Goal: Feedback & Contribution: Submit feedback/report problem

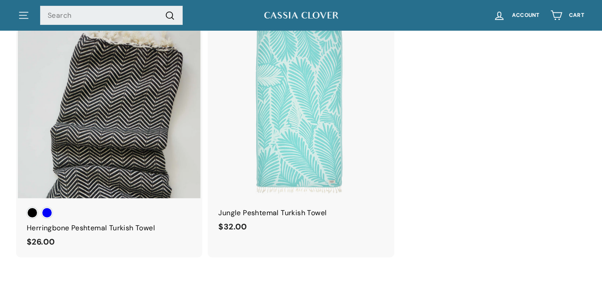
scroll to position [1492, 0]
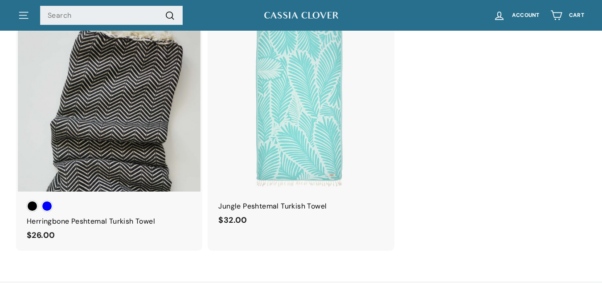
drag, startPoint x: 596, startPoint y: 224, endPoint x: 602, endPoint y: 232, distance: 9.8
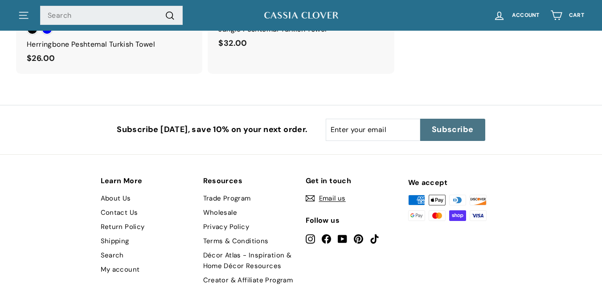
scroll to position [1740, 0]
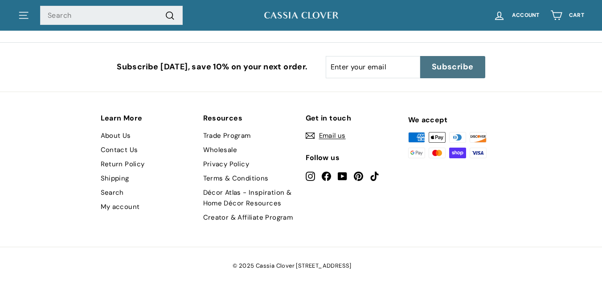
click at [120, 137] on link "About Us" at bounding box center [116, 136] width 30 height 14
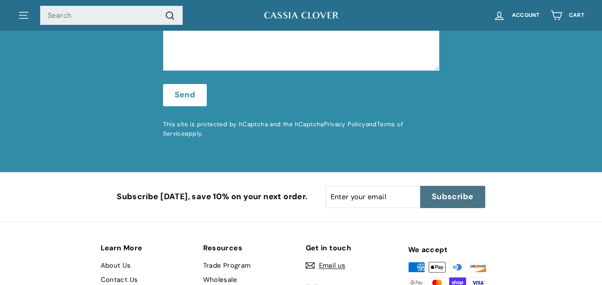
scroll to position [1135, 0]
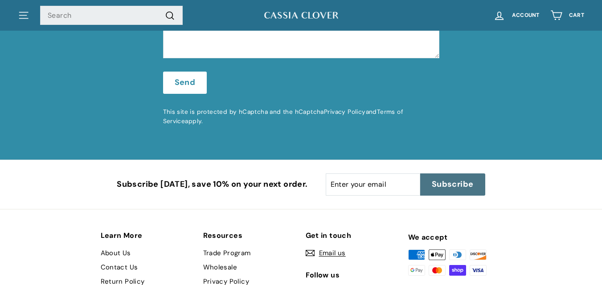
drag, startPoint x: 0, startPoint y: 0, endPoint x: 608, endPoint y: 243, distance: 654.8
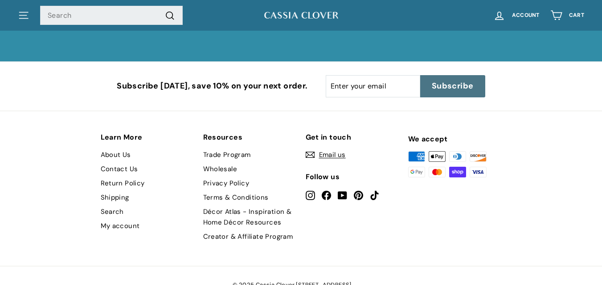
scroll to position [1241, 0]
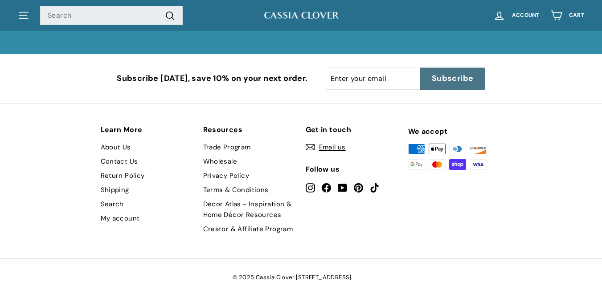
click at [121, 155] on link "Contact Us" at bounding box center [119, 162] width 37 height 14
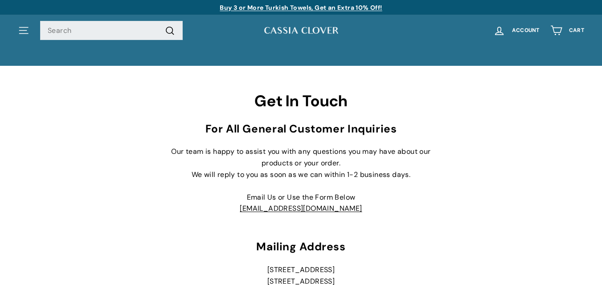
scroll to position [333, 0]
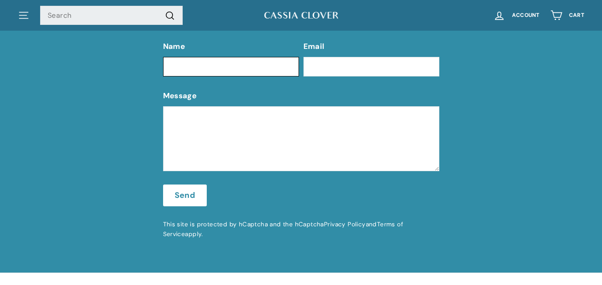
click at [248, 62] on input "Name" at bounding box center [231, 67] width 136 height 20
type input "Huseyn"
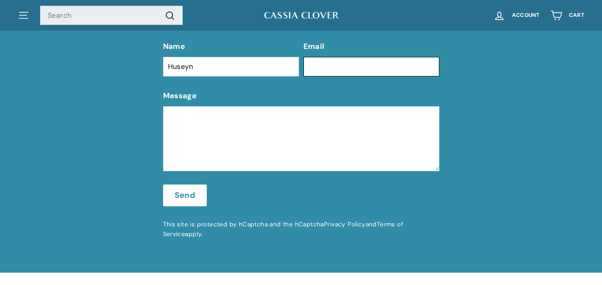
click at [330, 69] on input "Email" at bounding box center [371, 67] width 136 height 20
type input "[EMAIL_ADDRESS][DOMAIN_NAME]"
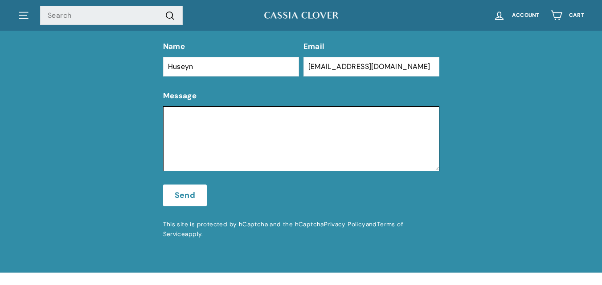
click at [364, 151] on textarea "Message" at bounding box center [301, 138] width 276 height 65
paste textarea "Hi, I see that you have very nice website and i wanted to give a very short inf…"
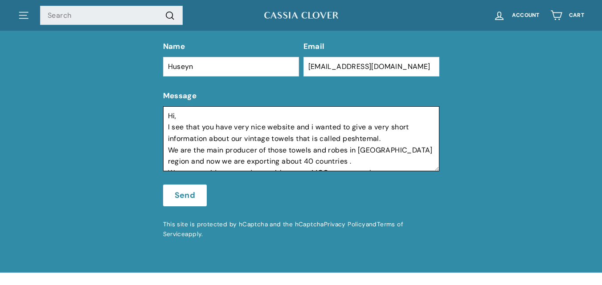
scroll to position [98, 0]
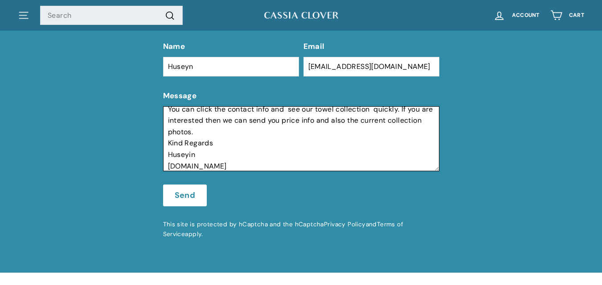
type textarea "Hi, I see that you have very nice website and i wanted to give a very short inf…"
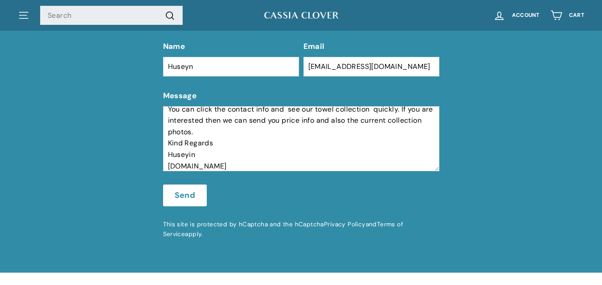
click at [185, 193] on button "Send" at bounding box center [185, 196] width 44 height 22
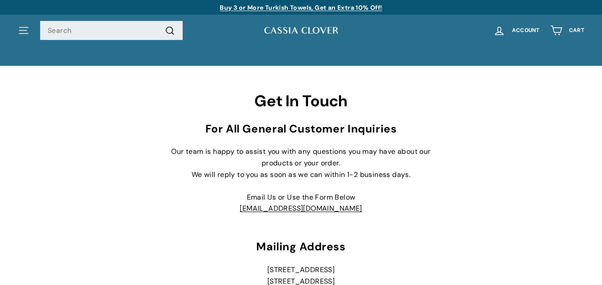
scroll to position [373, 0]
